Goal: Information Seeking & Learning: Learn about a topic

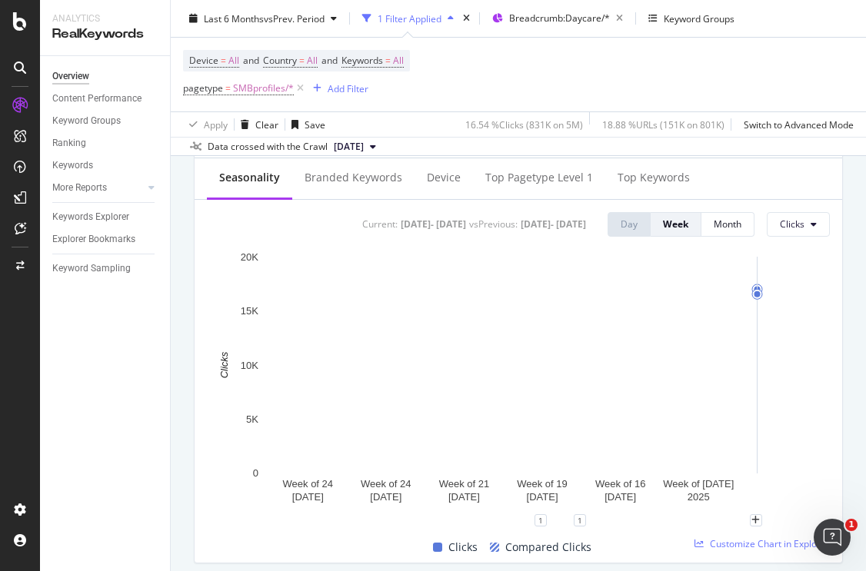
scroll to position [620, 0]
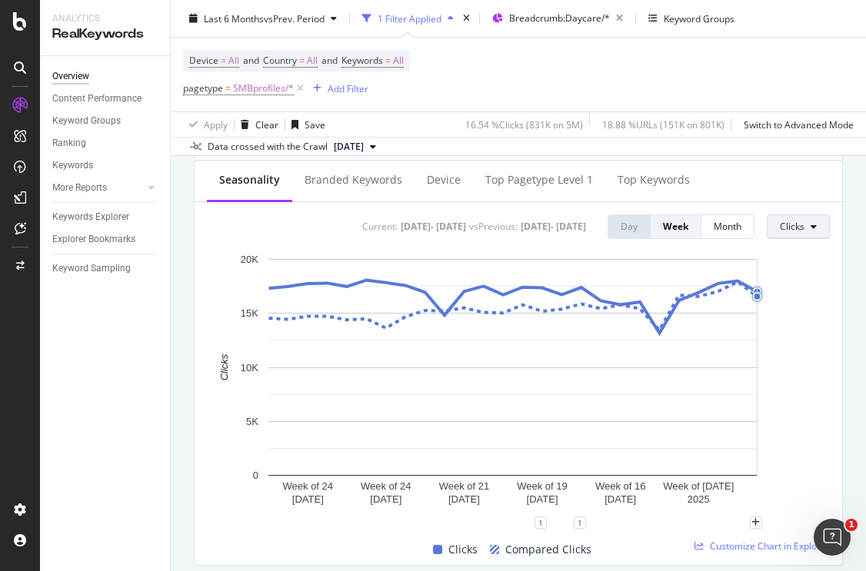
click at [790, 239] on button "Clicks" at bounding box center [797, 226] width 63 height 25
click at [796, 305] on div "Impressions" at bounding box center [804, 316] width 97 height 22
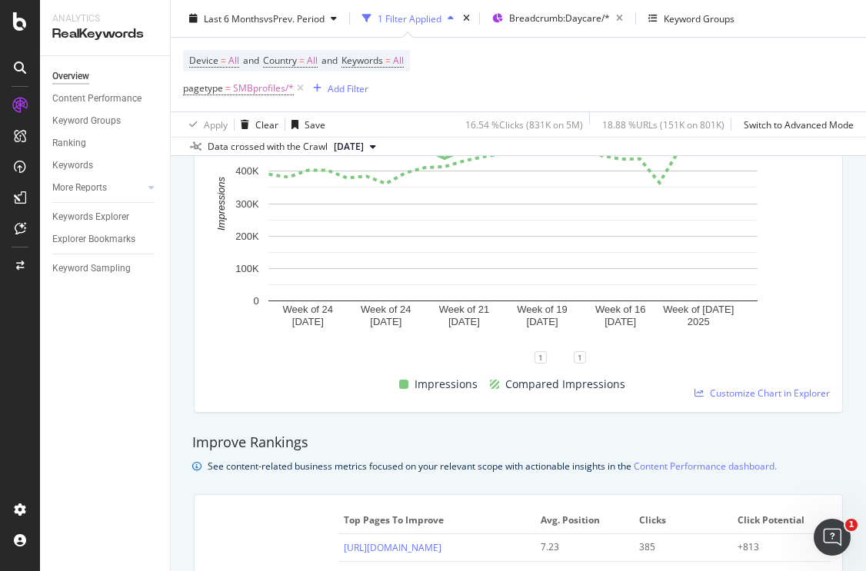
scroll to position [566, 0]
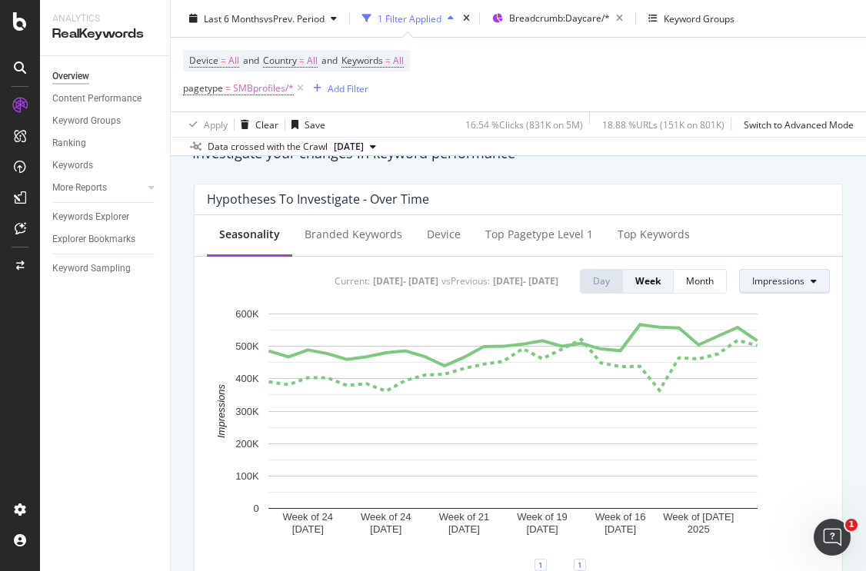
click at [793, 294] on button "Impressions" at bounding box center [784, 281] width 91 height 25
click at [759, 430] on span "CTR" at bounding box center [776, 428] width 72 height 14
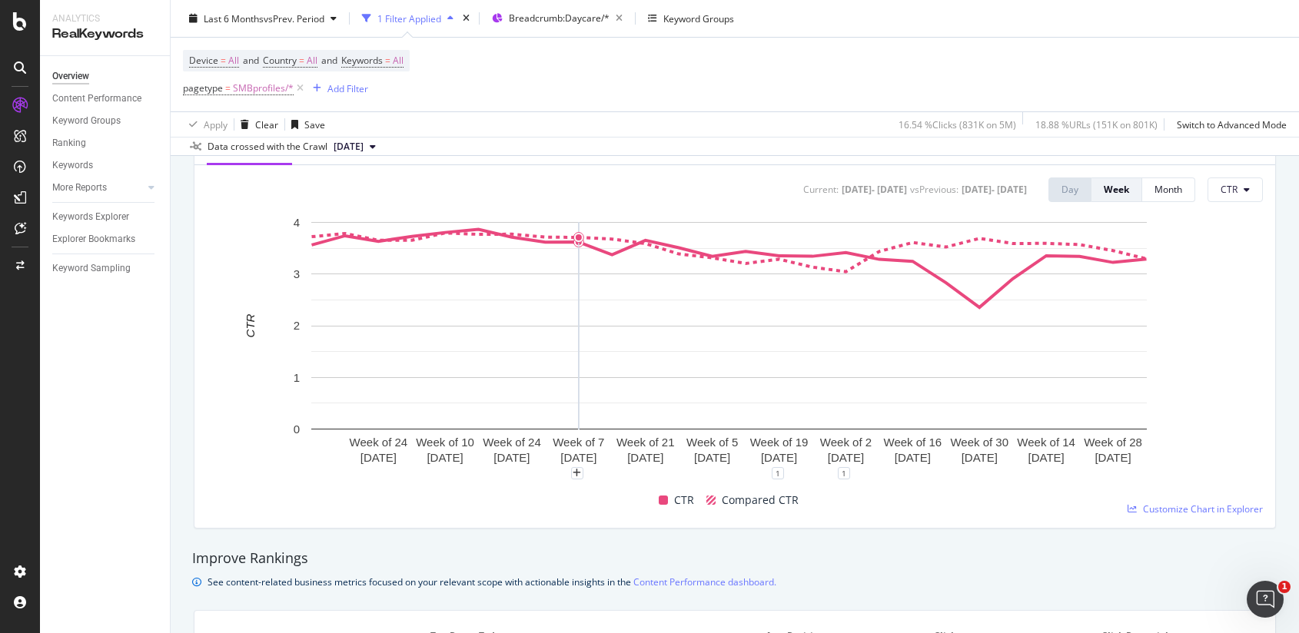
scroll to position [0, 0]
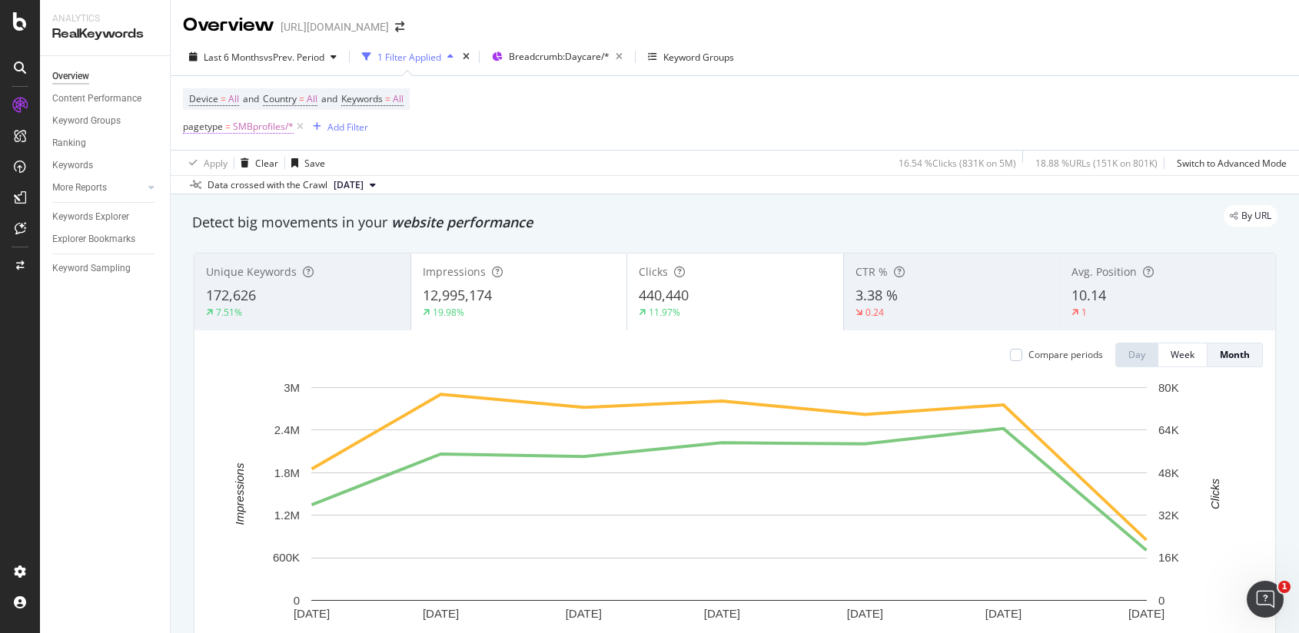
click at [258, 127] on span "SMBprofiles/*" at bounding box center [263, 127] width 61 height 22
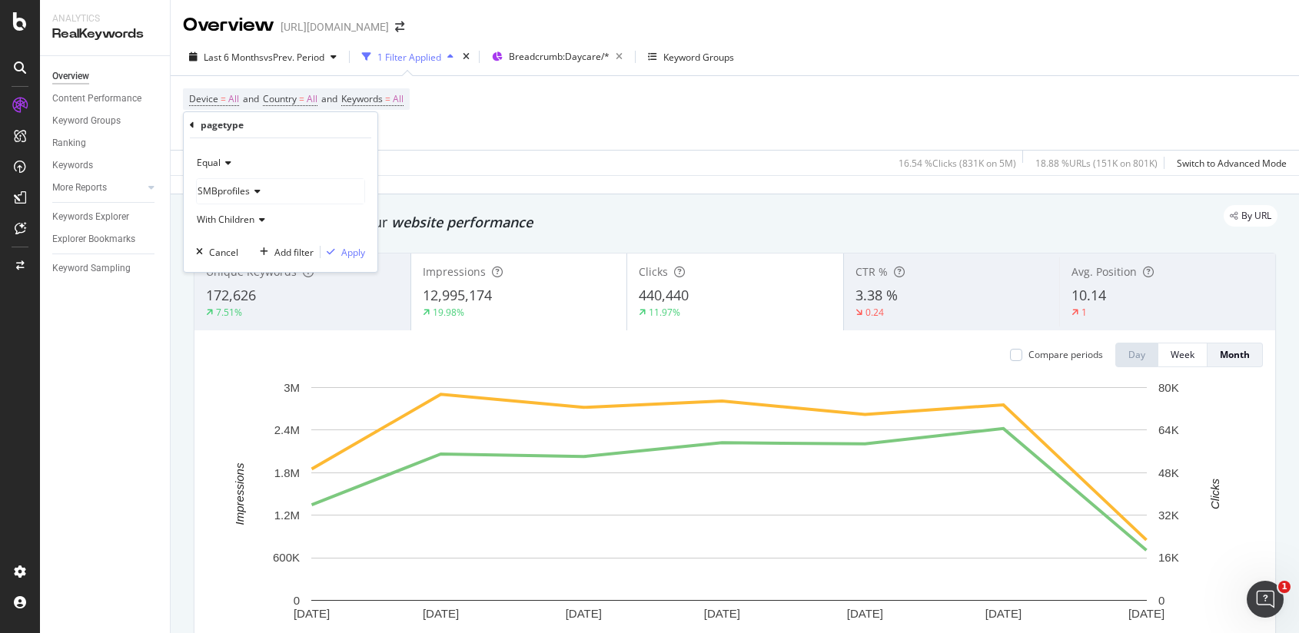
click at [244, 201] on div "SMBprofiles" at bounding box center [281, 191] width 168 height 25
click at [221, 165] on icon at bounding box center [226, 162] width 11 height 9
click at [233, 225] on div "Equal Not Equal" at bounding box center [282, 204] width 172 height 60
click at [234, 218] on span "Not Equal" at bounding box center [225, 214] width 42 height 13
click at [350, 251] on div "Apply" at bounding box center [353, 252] width 24 height 13
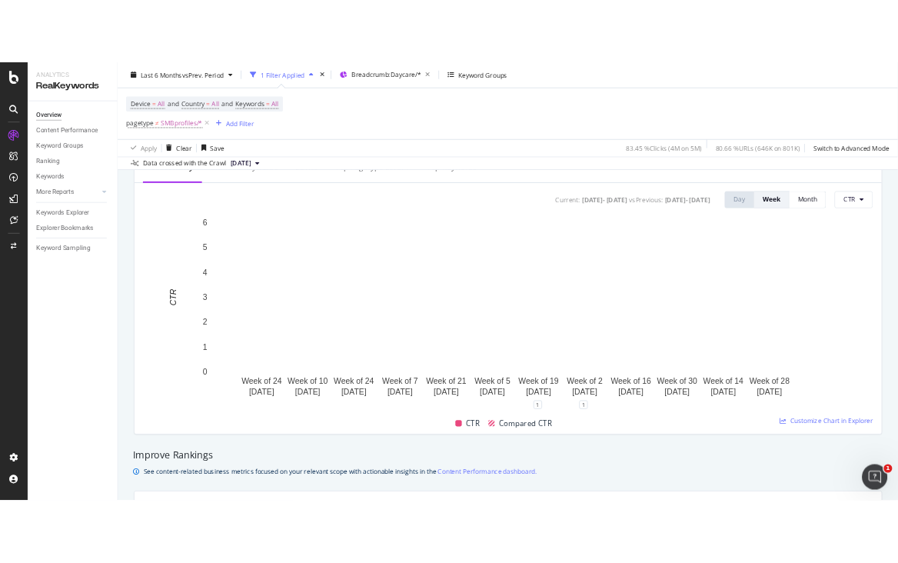
scroll to position [653, 0]
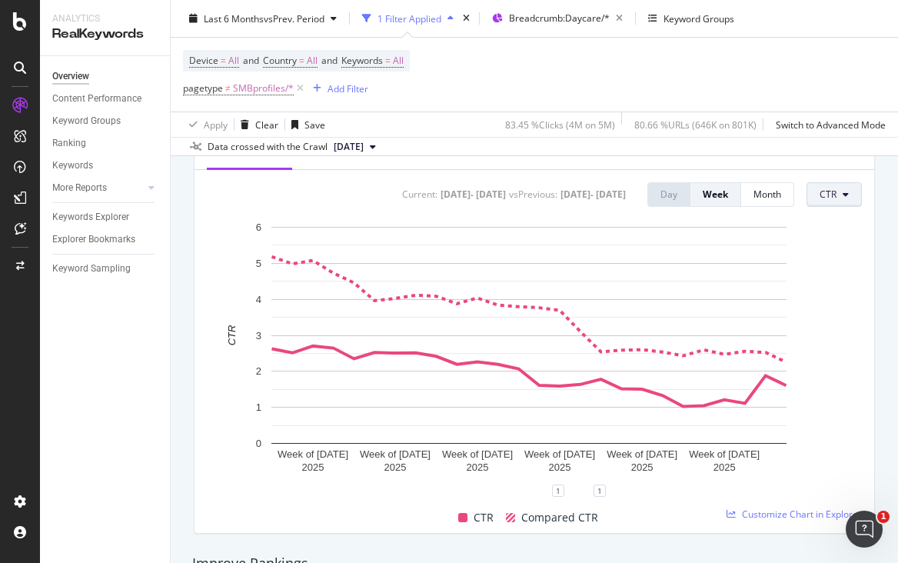
click at [806, 198] on button "CTR" at bounding box center [833, 194] width 55 height 25
click at [820, 227] on span "Clicks" at bounding box center [845, 225] width 72 height 14
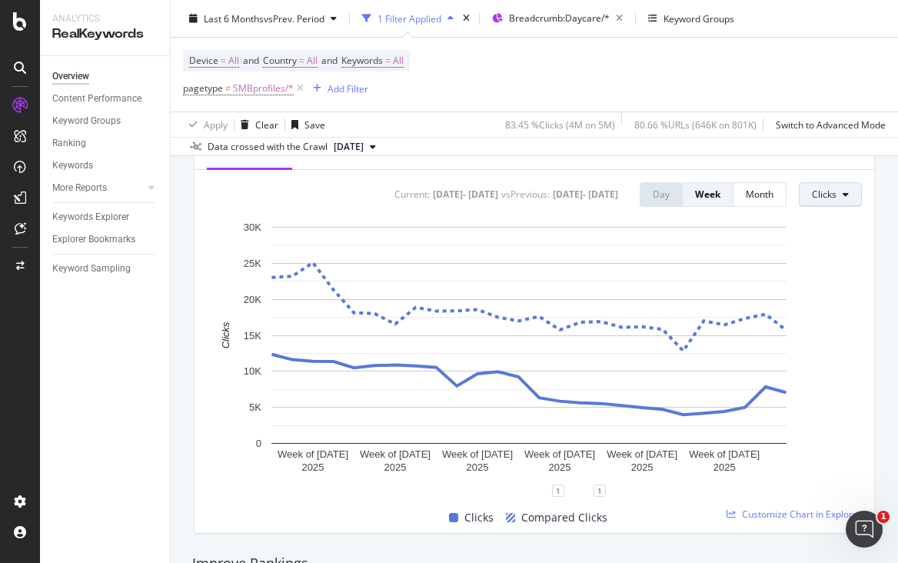
click at [827, 194] on button "Clicks" at bounding box center [830, 194] width 63 height 25
click at [819, 258] on span "Impressions" at bounding box center [837, 254] width 72 height 14
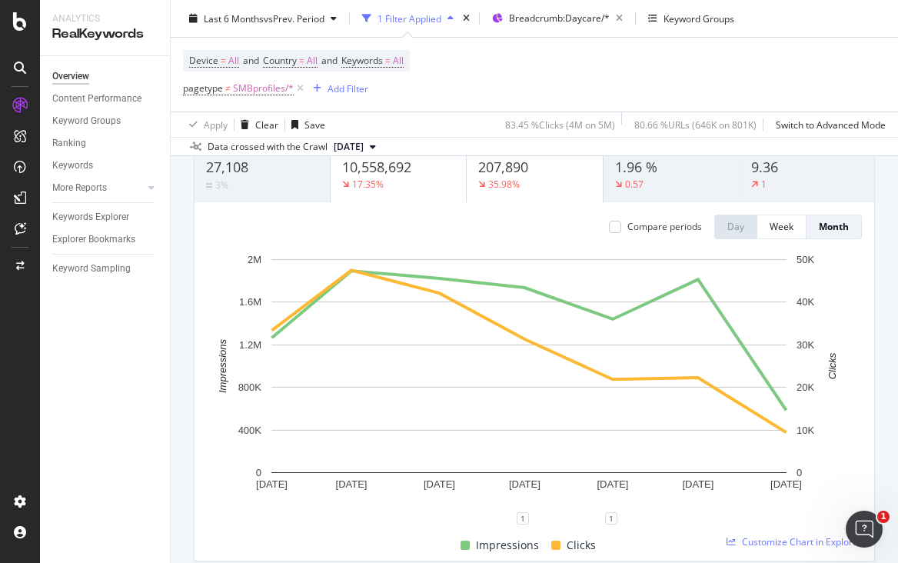
scroll to position [0, 0]
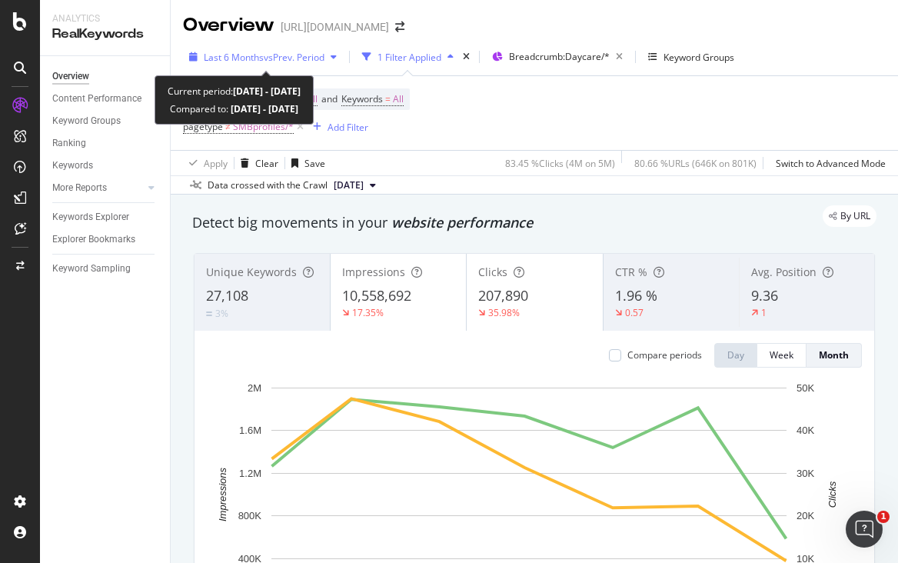
click at [236, 53] on span "Last 6 Months" at bounding box center [234, 57] width 60 height 13
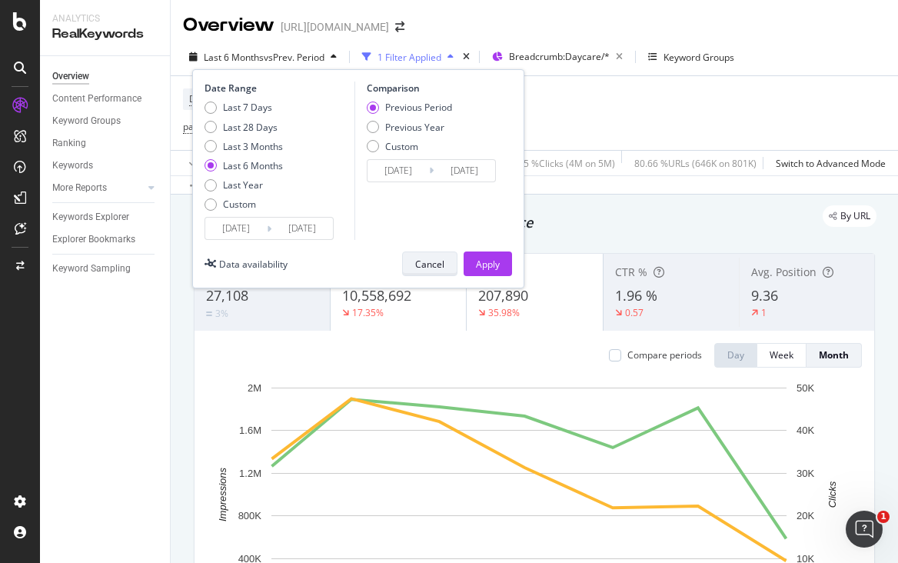
click at [431, 264] on div "Cancel" at bounding box center [429, 264] width 29 height 13
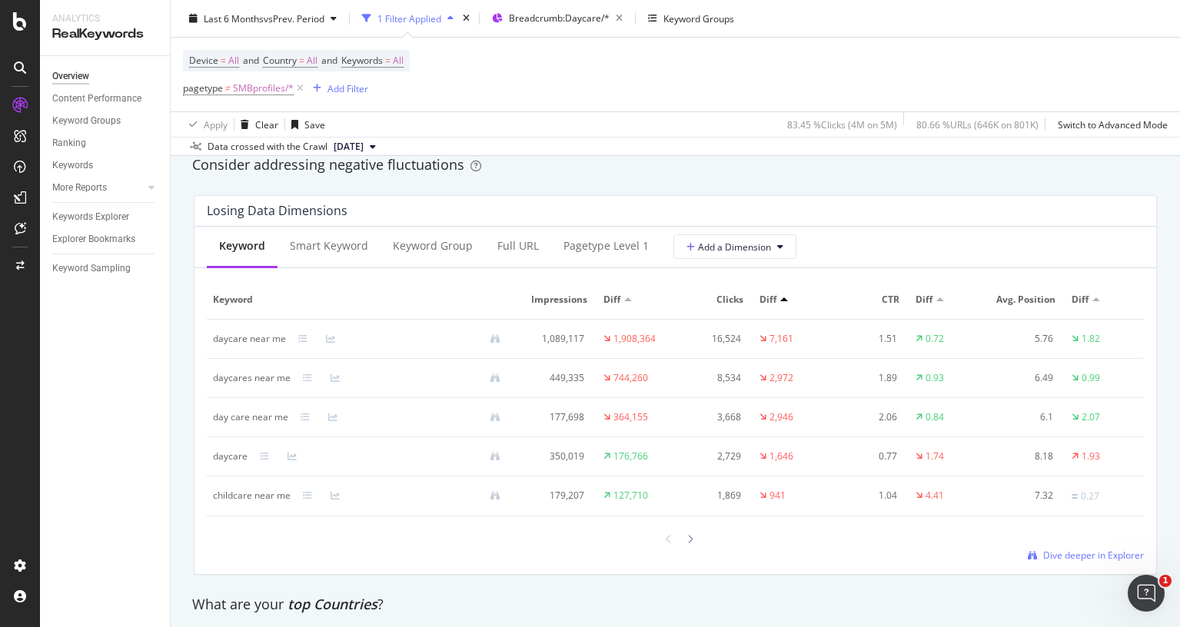
scroll to position [1794, 0]
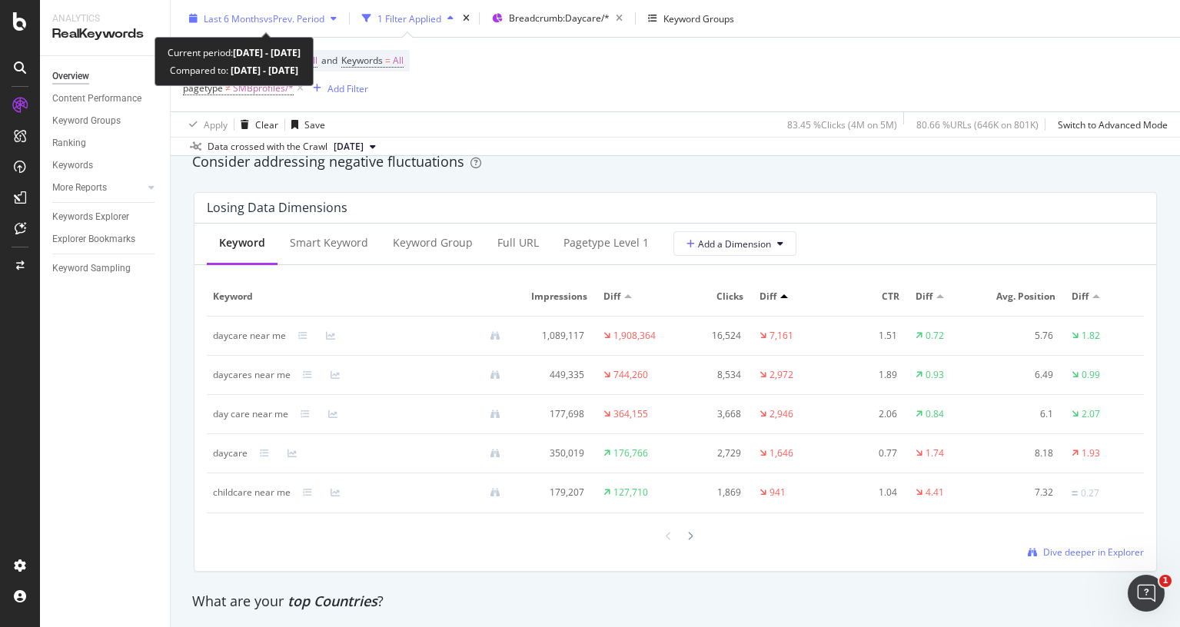
click at [297, 14] on span "vs Prev. Period" at bounding box center [294, 18] width 61 height 13
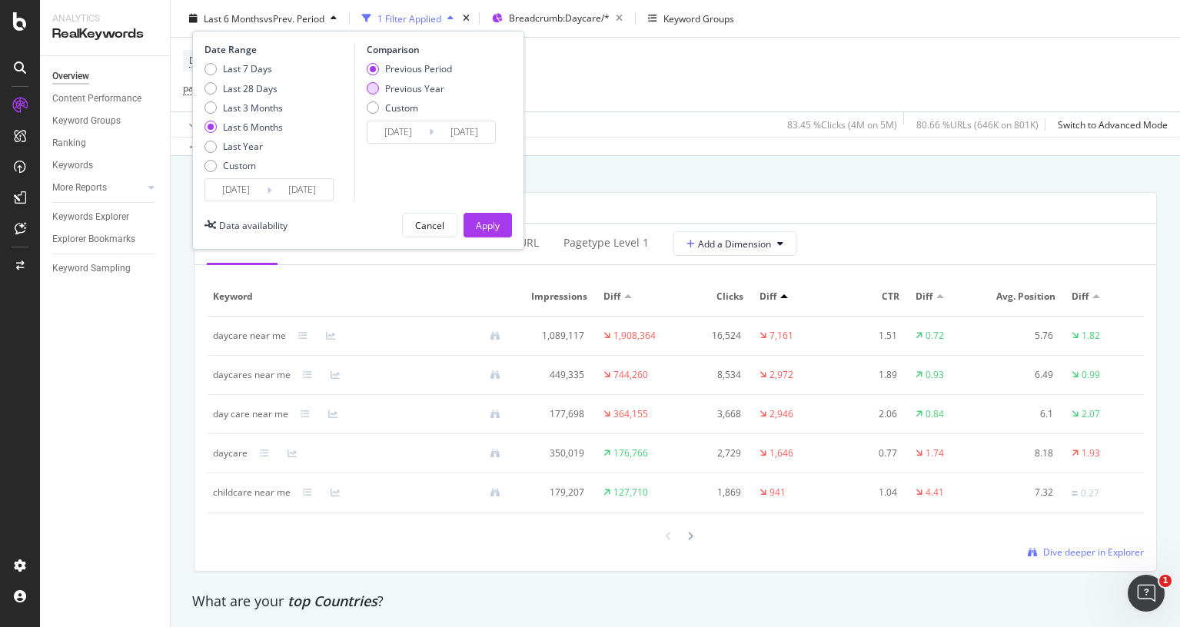
click at [400, 91] on div "Previous Year" at bounding box center [414, 87] width 59 height 13
type input "[DATE]"
click at [496, 218] on div "Apply" at bounding box center [488, 224] width 24 height 13
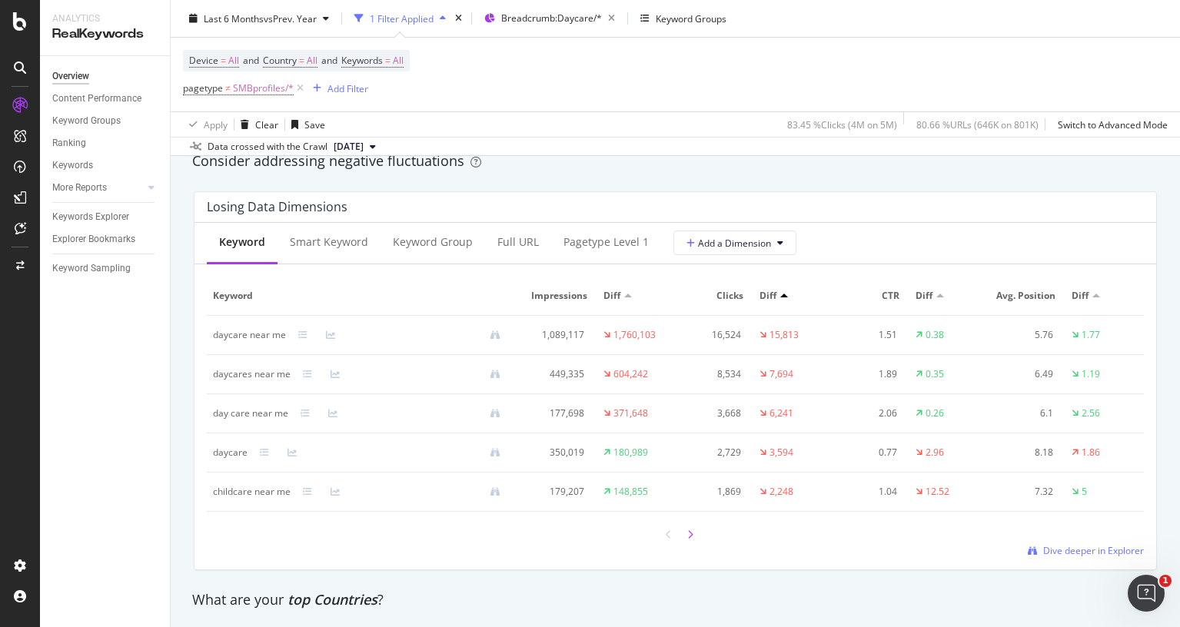
click at [687, 530] on icon at bounding box center [690, 534] width 6 height 9
click at [666, 535] on icon at bounding box center [669, 534] width 6 height 9
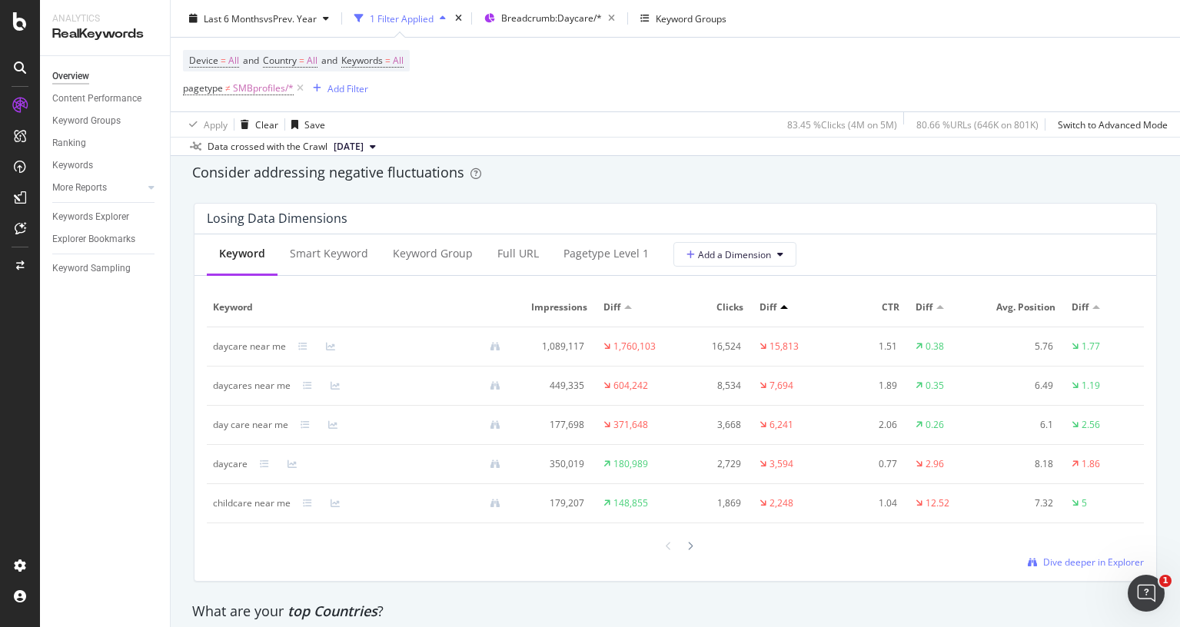
scroll to position [1836, 0]
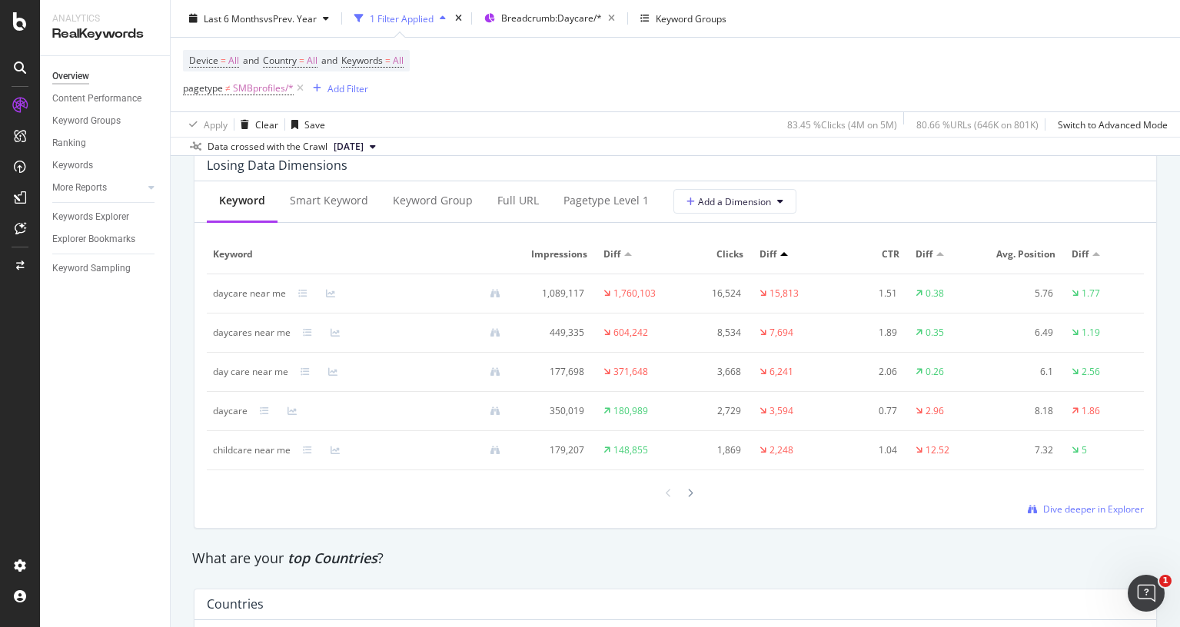
click at [335, 295] on div at bounding box center [340, 293] width 28 height 9
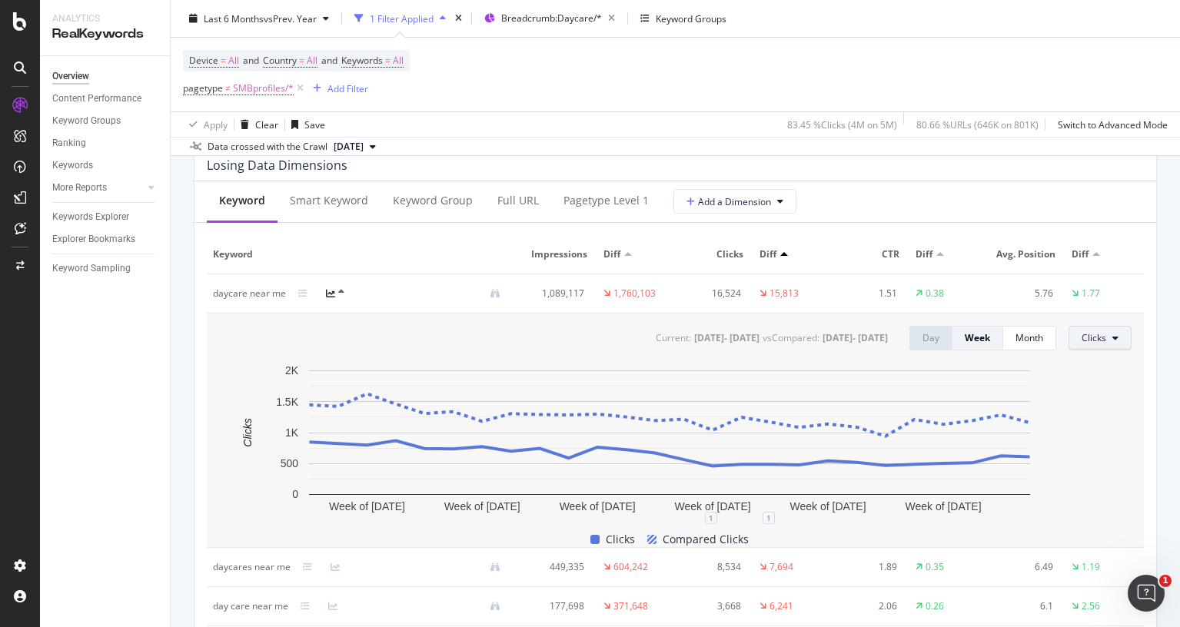
click at [1097, 341] on button "Clicks" at bounding box center [1100, 338] width 63 height 25
click at [1090, 396] on span "Impressions" at bounding box center [1107, 398] width 72 height 14
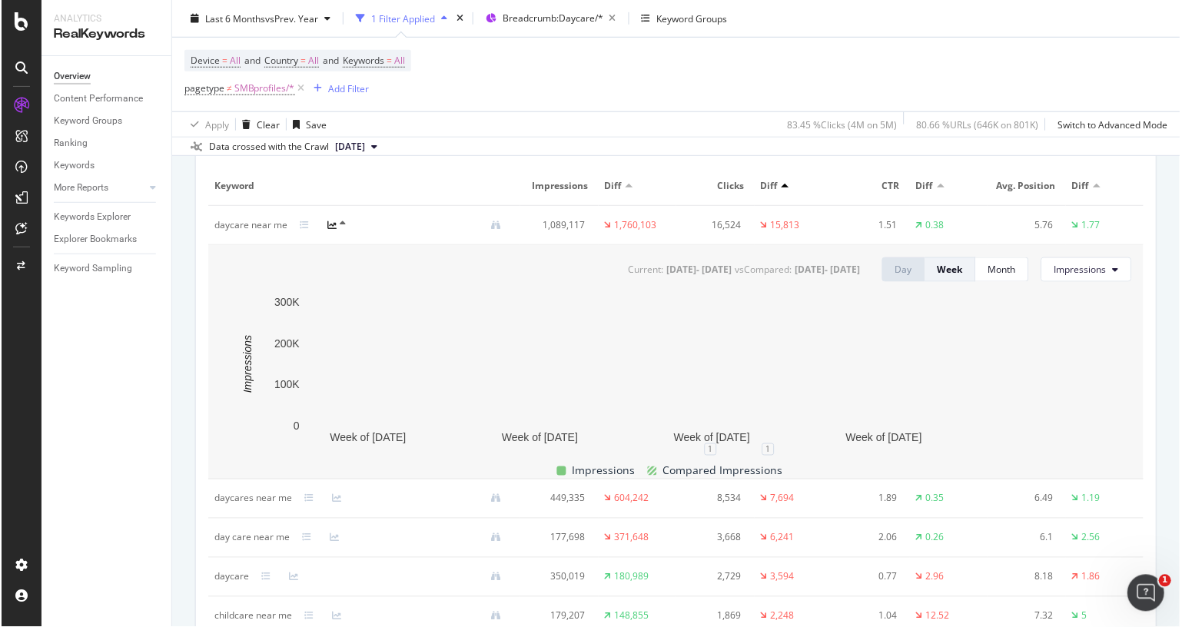
scroll to position [1893, 0]
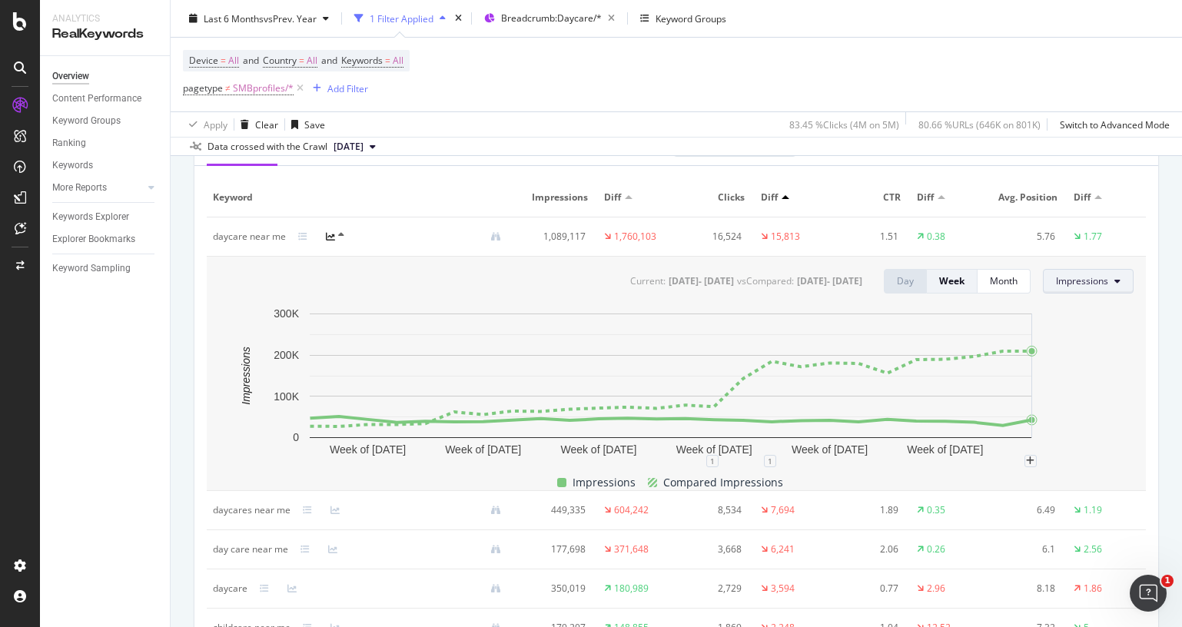
click at [1063, 279] on span "Impressions" at bounding box center [1082, 280] width 52 height 13
click at [1074, 389] on div "CTR" at bounding box center [1080, 397] width 97 height 22
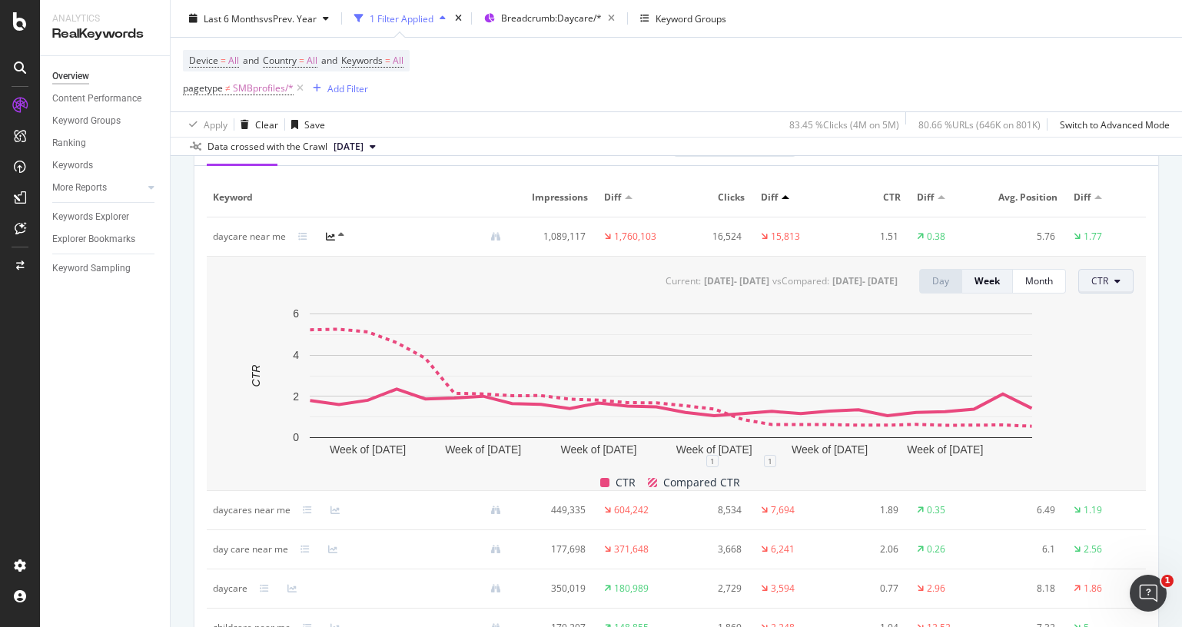
click at [1092, 287] on span "CTR" at bounding box center [1100, 280] width 17 height 13
click at [1107, 369] on span "Average Position" at bounding box center [1117, 369] width 72 height 14
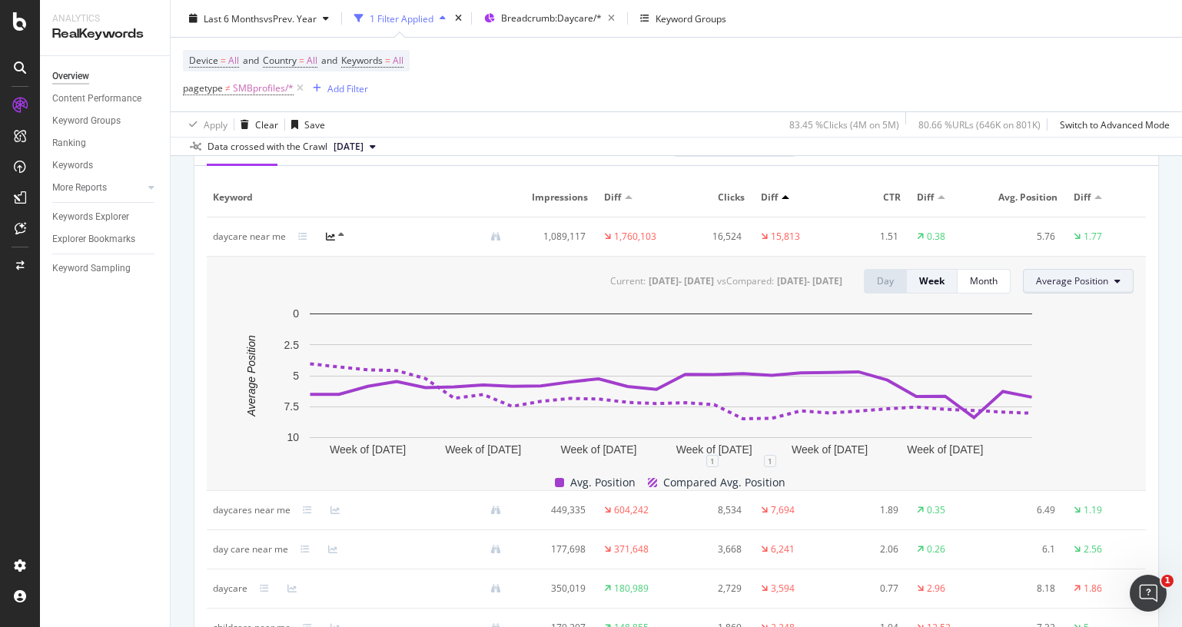
click at [1085, 282] on span "Average Position" at bounding box center [1072, 280] width 72 height 13
click at [1074, 334] on span "Impressions" at bounding box center [1062, 341] width 74 height 14
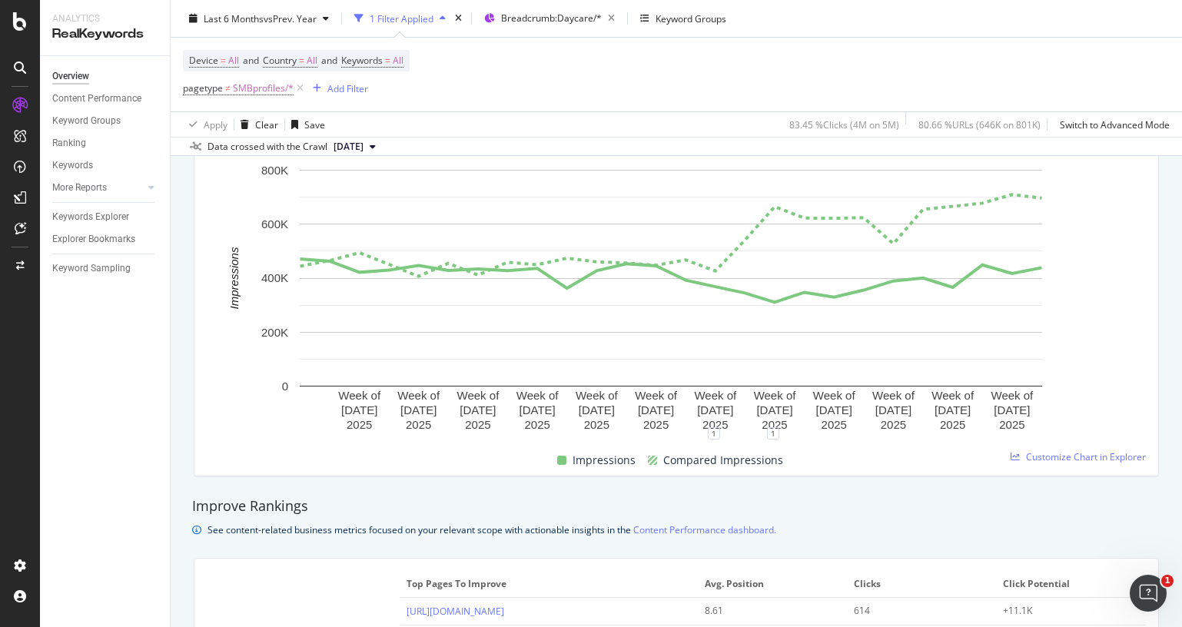
scroll to position [700, 0]
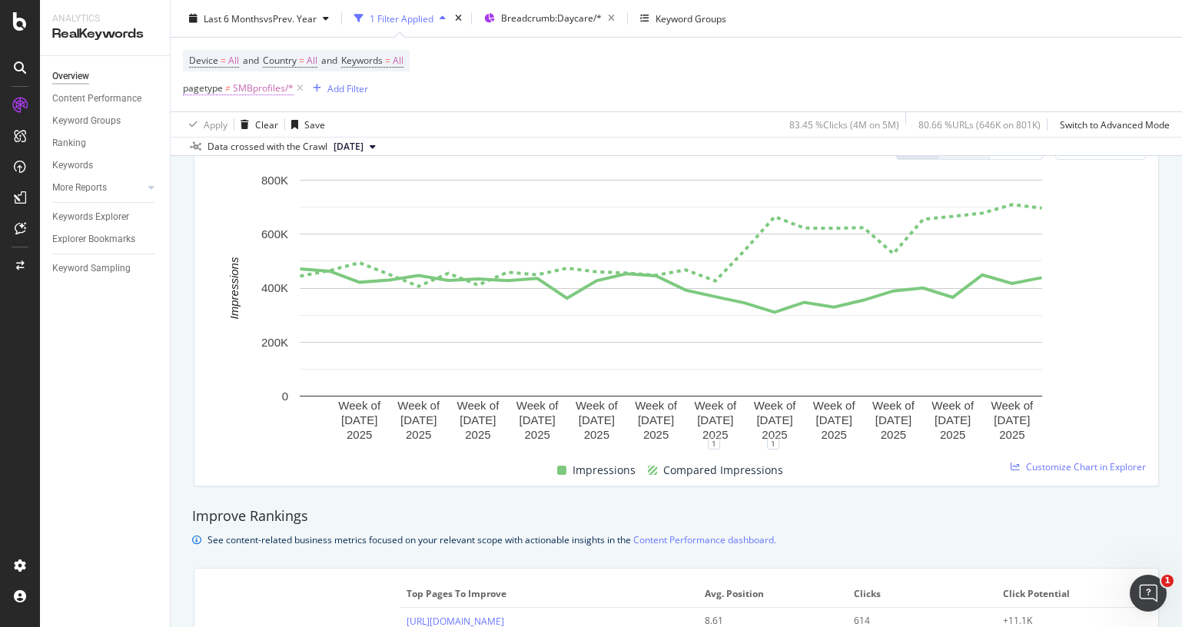
click at [256, 90] on span "SMBprofiles/*" at bounding box center [263, 89] width 61 height 22
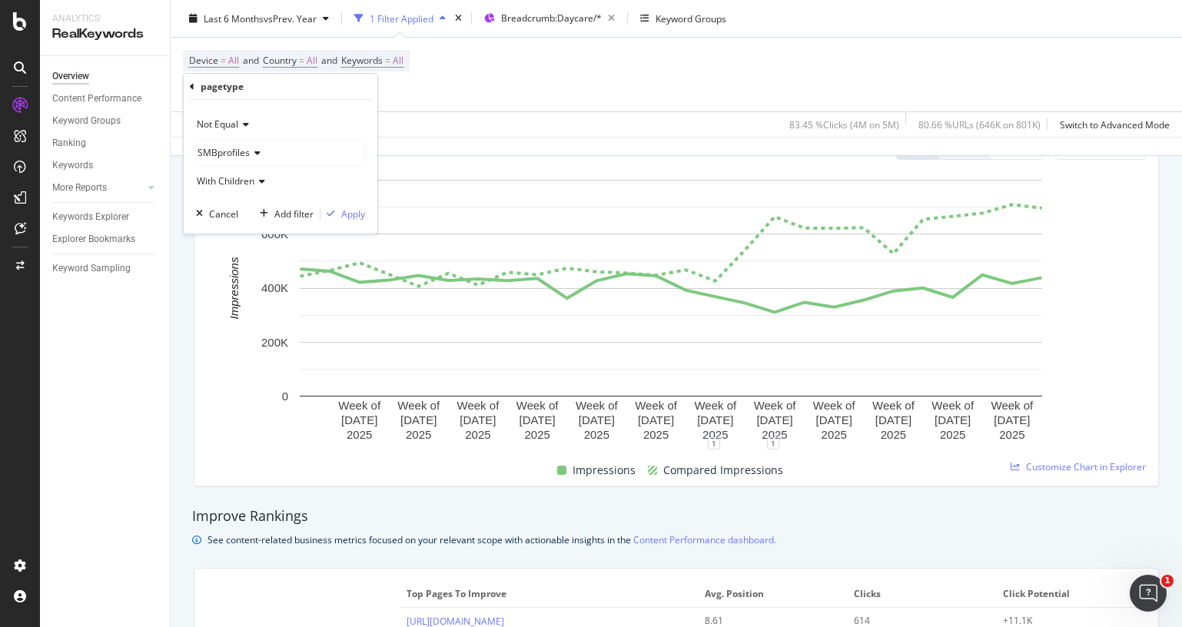
click at [238, 156] on span "SMBprofiles" at bounding box center [224, 152] width 52 height 13
click at [227, 115] on div "Not Equal" at bounding box center [280, 124] width 169 height 25
click at [228, 124] on span "Not Equal" at bounding box center [218, 124] width 42 height 13
click at [226, 128] on span "Not Equal" at bounding box center [218, 124] width 42 height 13
click at [221, 152] on span "Equal" at bounding box center [216, 156] width 24 height 13
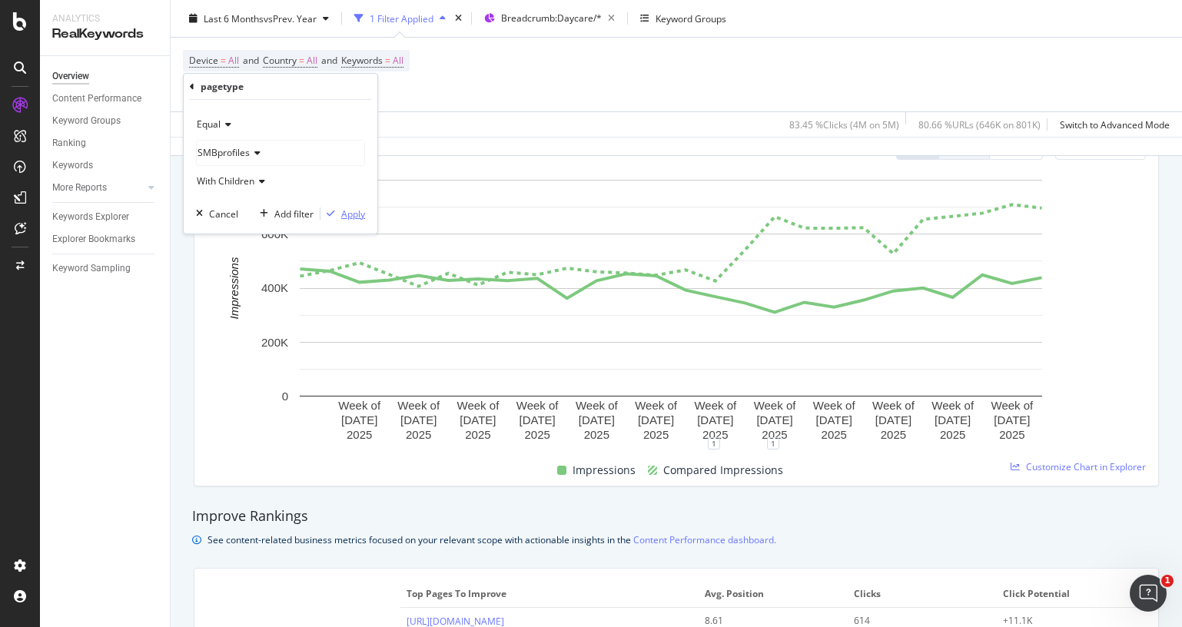
click at [342, 209] on div "Apply" at bounding box center [353, 214] width 24 height 13
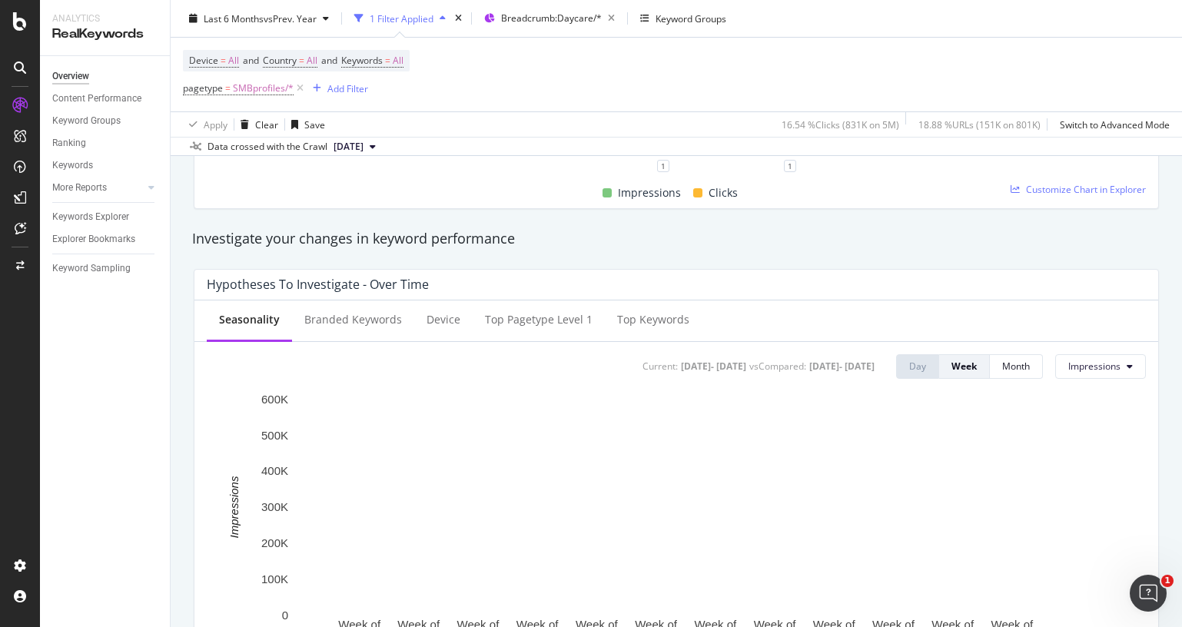
scroll to position [585, 0]
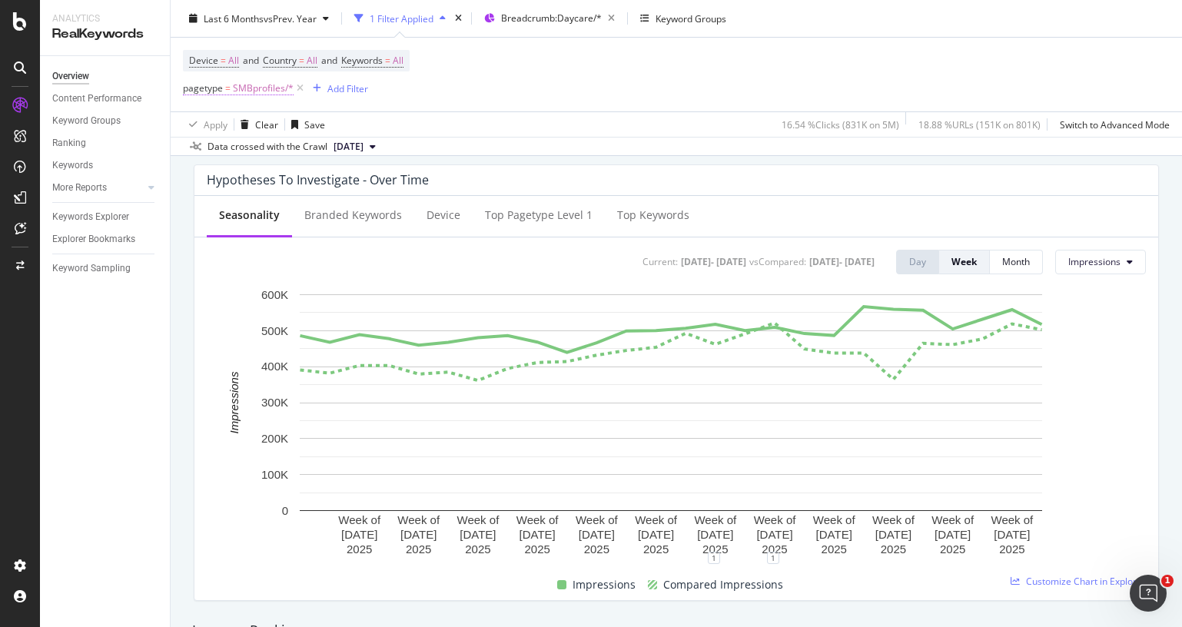
click at [268, 84] on span "SMBprofiles/*" at bounding box center [263, 89] width 61 height 22
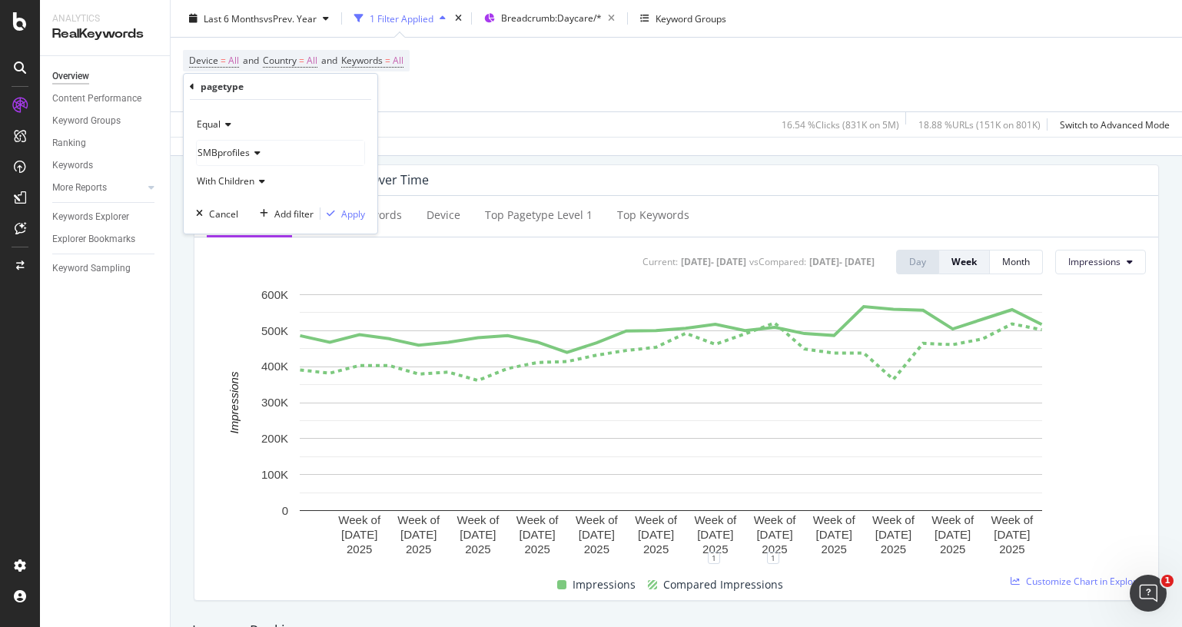
click at [211, 123] on span "Equal" at bounding box center [209, 124] width 24 height 13
click at [225, 184] on div "Not Equal" at bounding box center [282, 176] width 165 height 20
click at [347, 218] on div "Apply" at bounding box center [353, 214] width 24 height 13
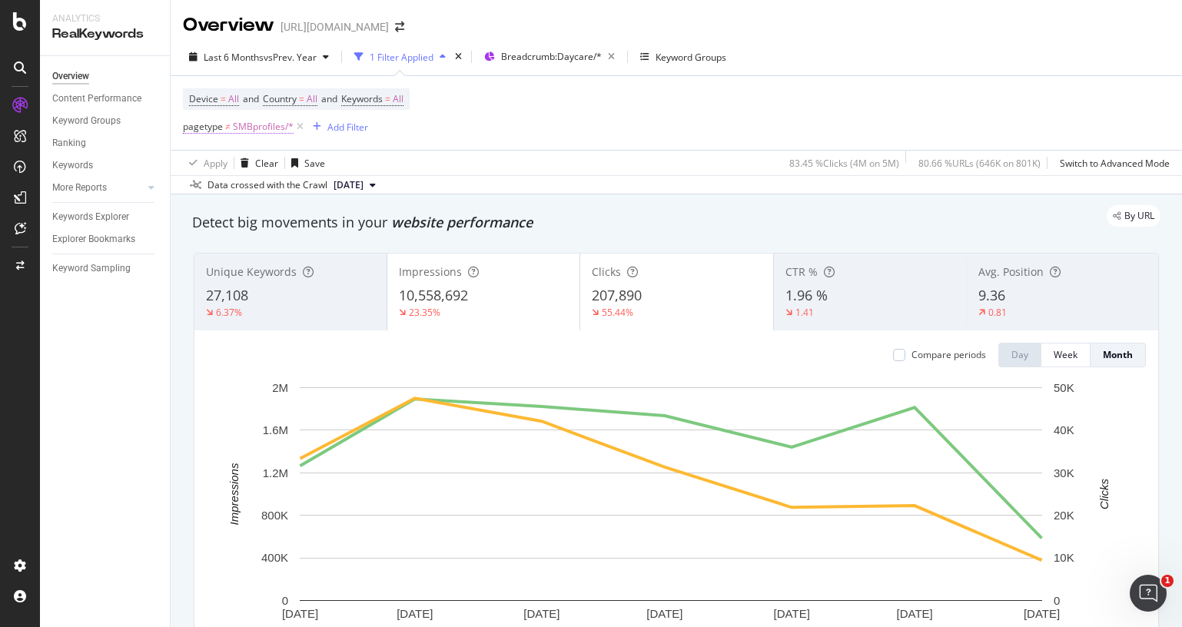
click at [243, 130] on span "SMBprofiles/*" at bounding box center [263, 127] width 61 height 22
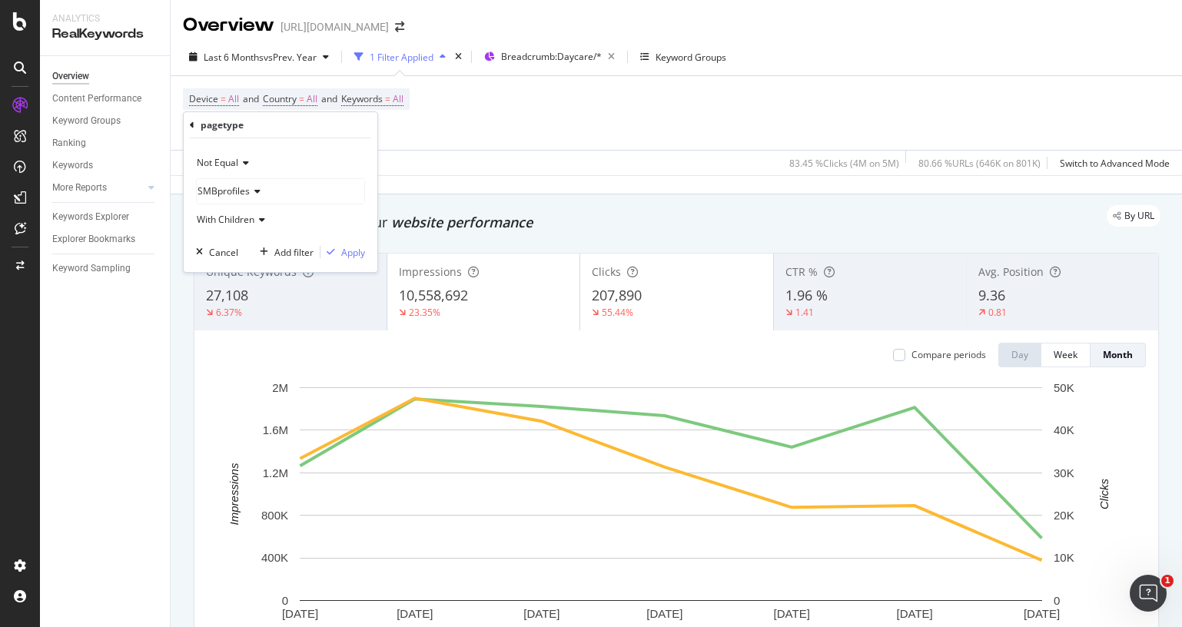
click at [231, 163] on span "Not Equal" at bounding box center [218, 162] width 42 height 13
click at [227, 188] on span "Equal" at bounding box center [216, 194] width 24 height 13
click at [345, 251] on div "Apply" at bounding box center [353, 252] width 24 height 13
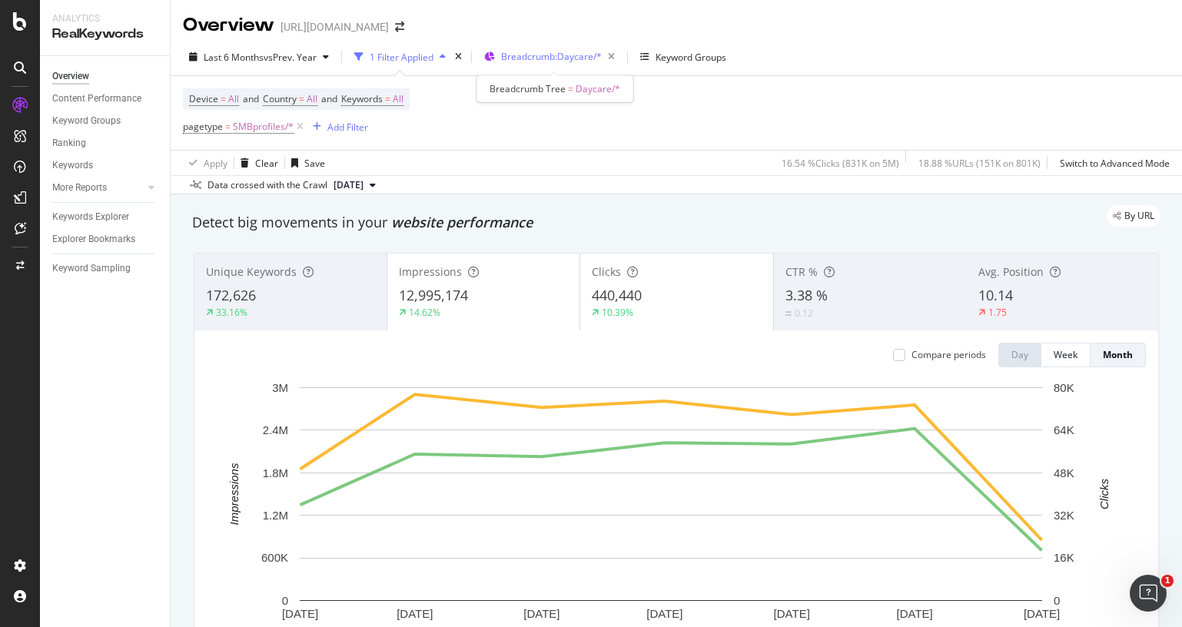
click at [533, 52] on span "Breadcrumb: Daycare/*" at bounding box center [551, 56] width 101 height 13
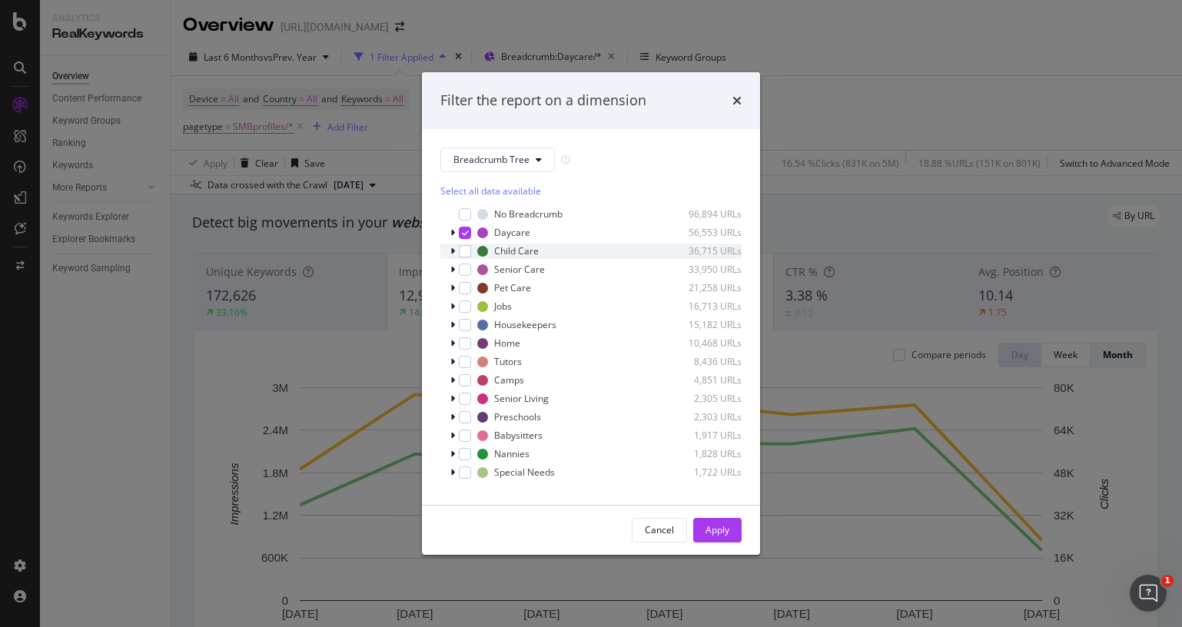
click at [455, 253] on div "modal" at bounding box center [454, 251] width 9 height 15
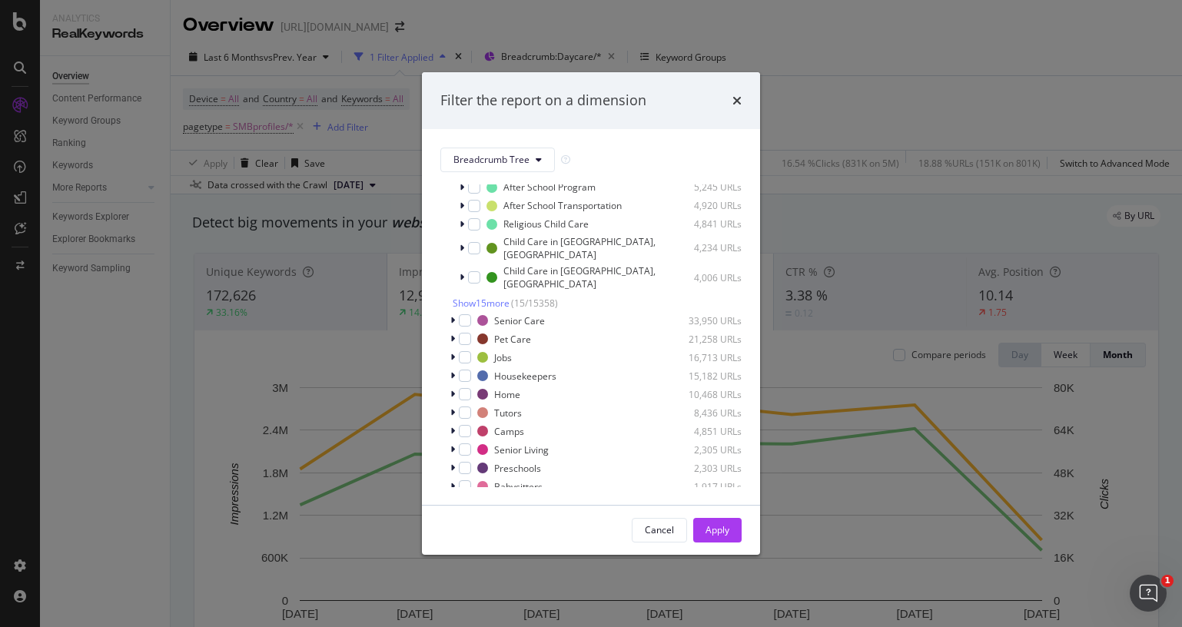
scroll to position [305, 0]
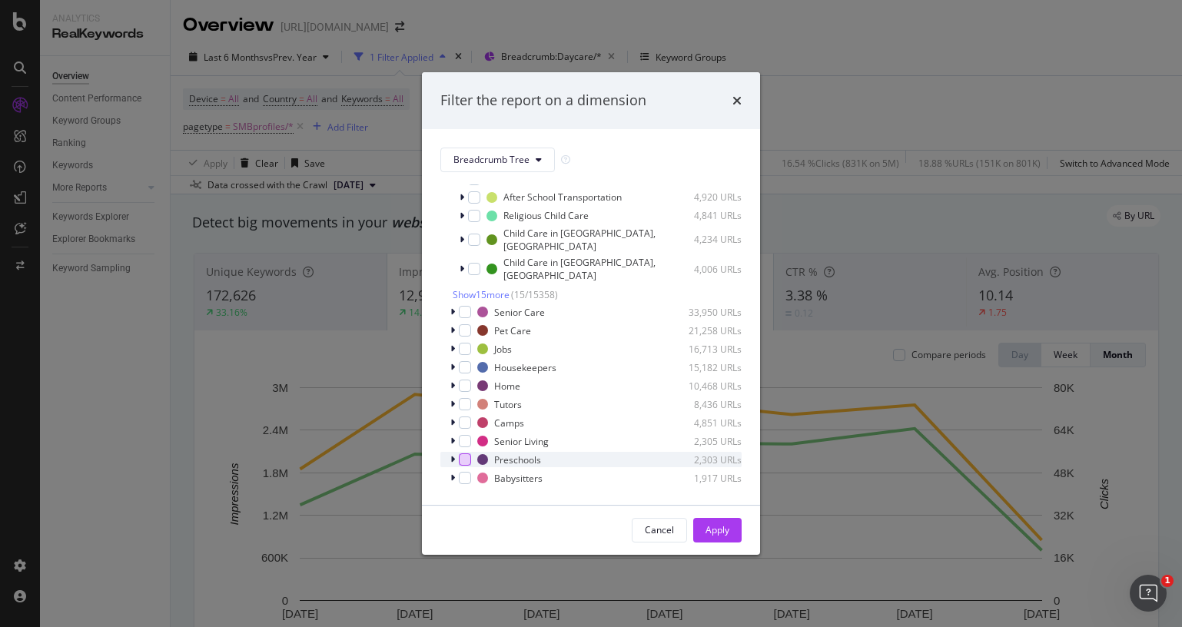
click at [463, 454] on div "modal" at bounding box center [465, 460] width 12 height 12
click at [499, 528] on span "Show 15 more" at bounding box center [481, 534] width 57 height 13
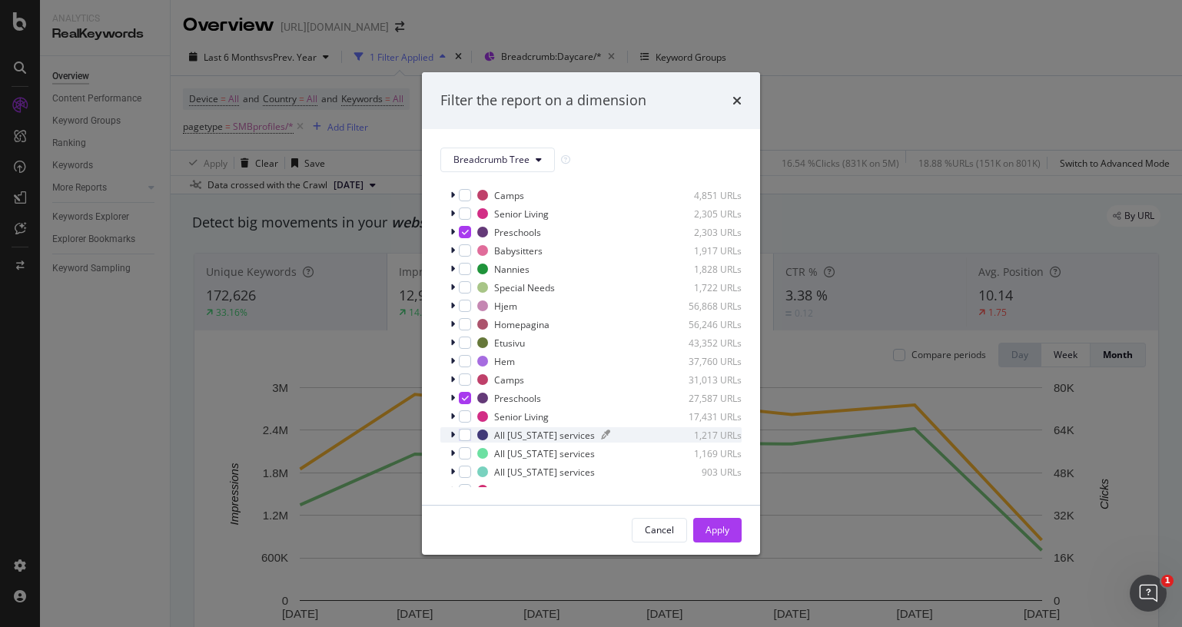
scroll to position [583, 0]
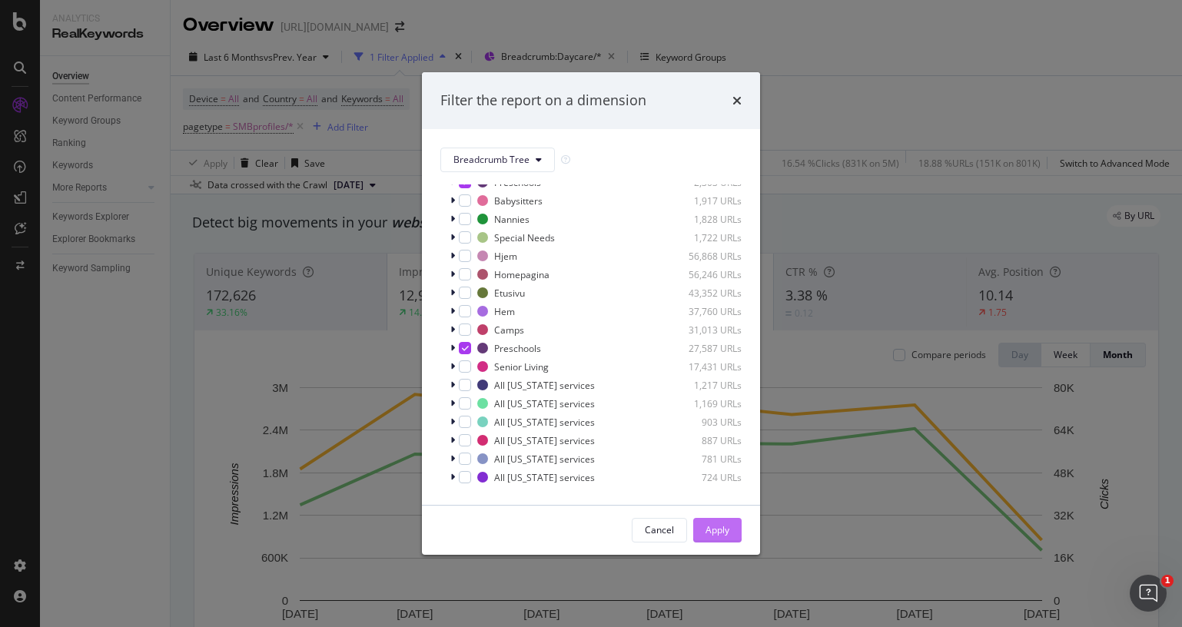
click at [715, 521] on div "Apply" at bounding box center [718, 530] width 24 height 23
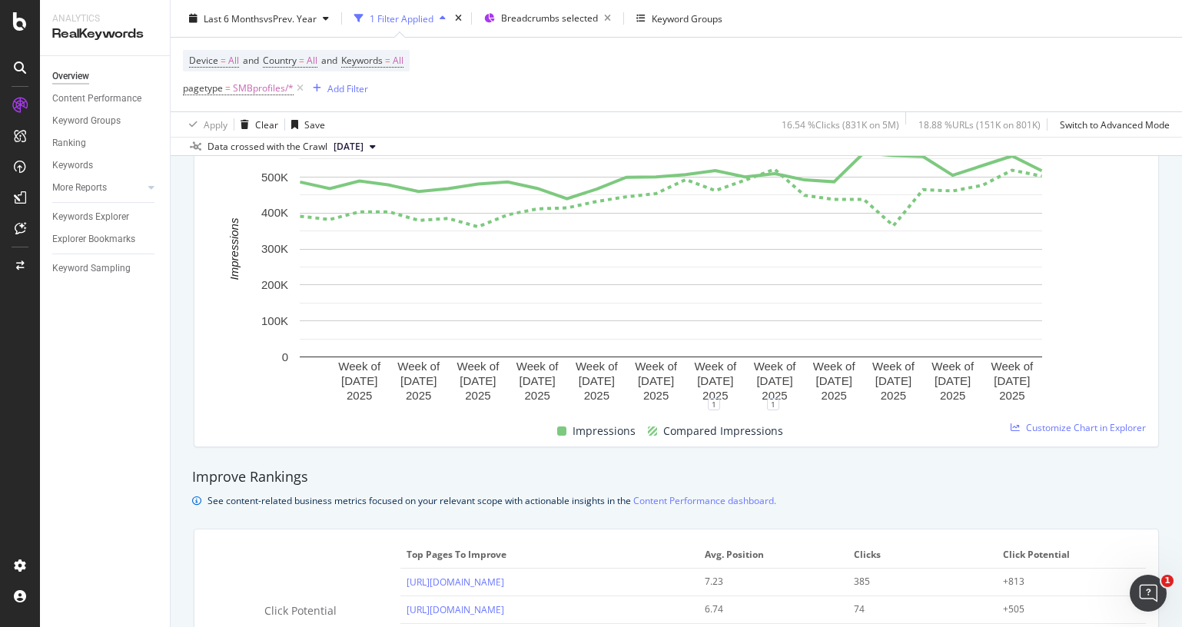
scroll to position [488, 0]
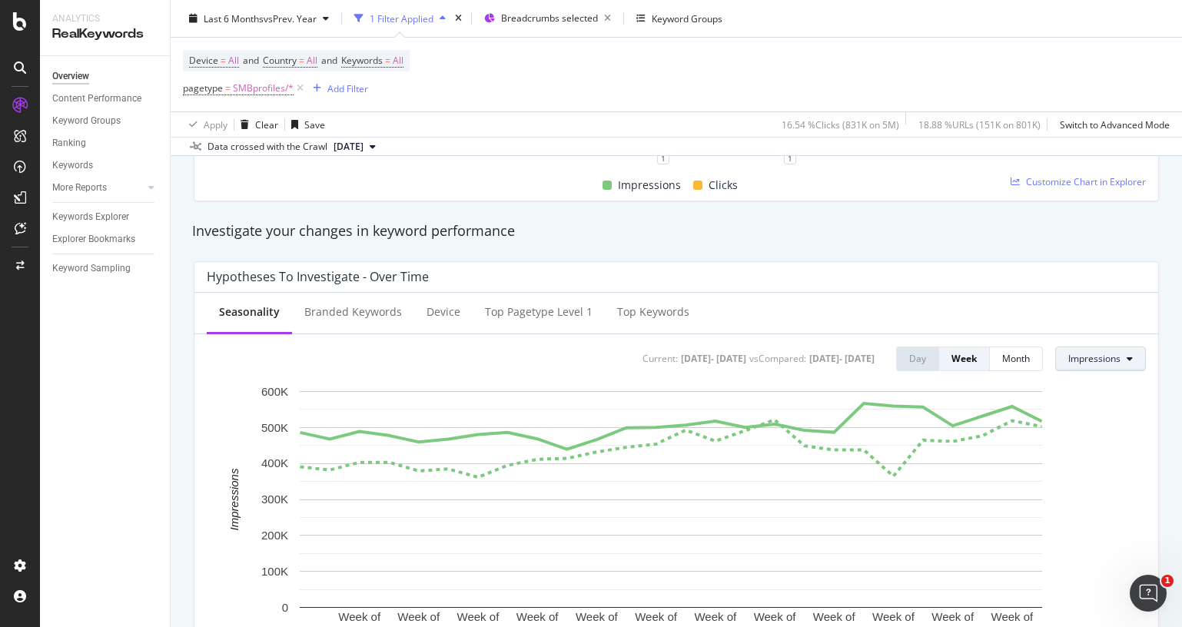
click at [1075, 359] on span "Impressions" at bounding box center [1095, 358] width 52 height 13
click at [1075, 386] on span "Clicks" at bounding box center [1093, 390] width 72 height 14
